Goal: Navigation & Orientation: Go to known website

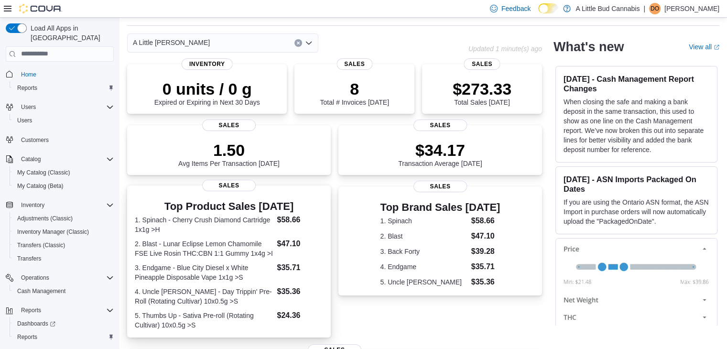
scroll to position [235, 0]
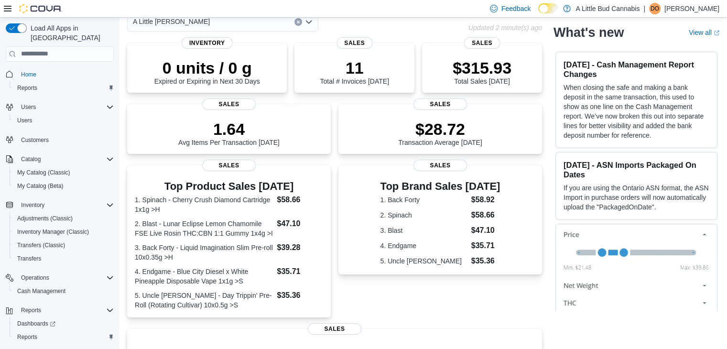
scroll to position [235, 0]
